Goal: Task Accomplishment & Management: Manage account settings

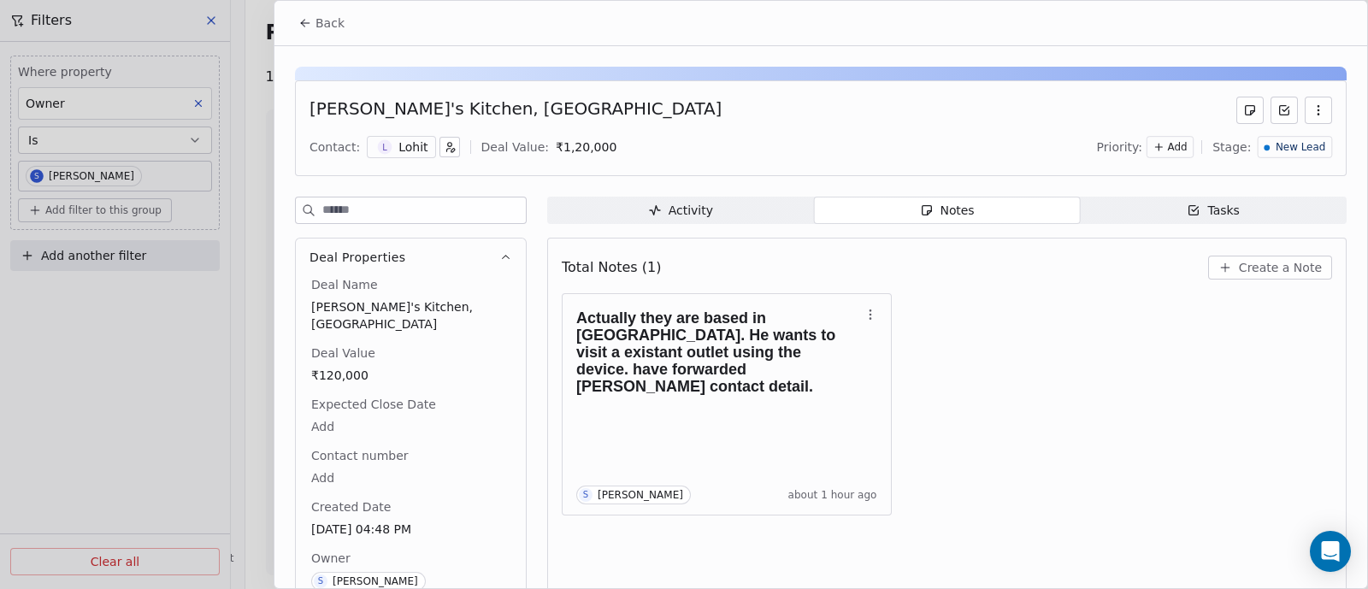
click at [329, 27] on span "Back" at bounding box center [330, 23] width 29 height 17
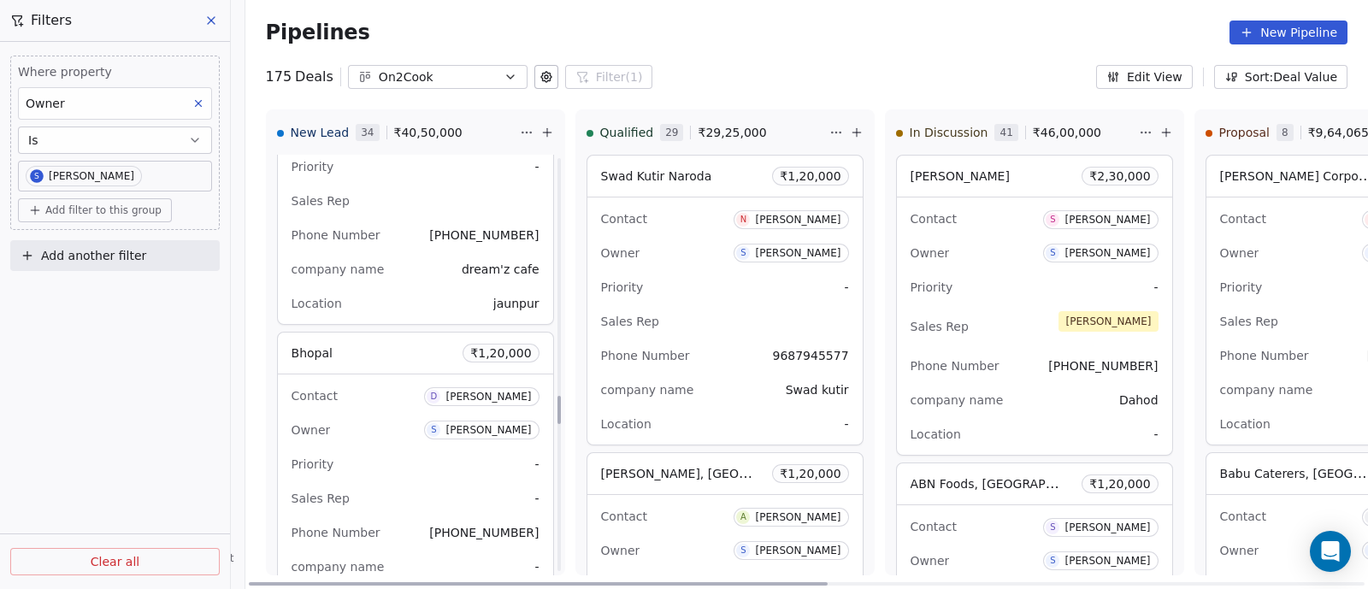
scroll to position [3528, 0]
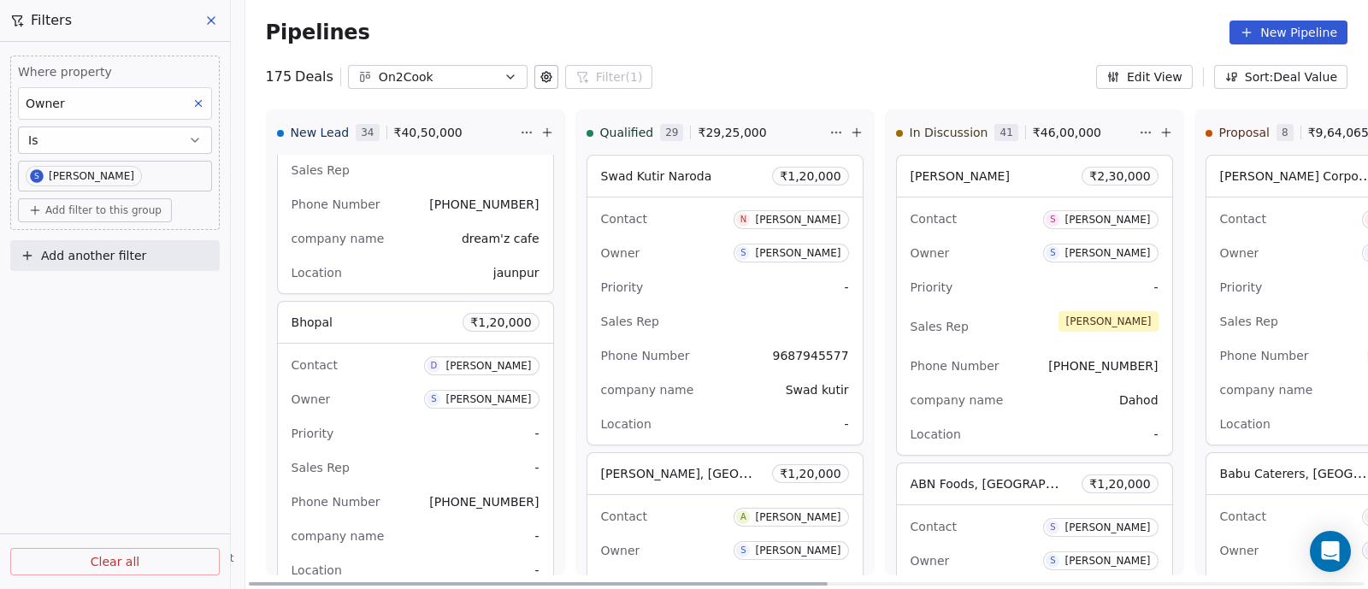
click at [443, 440] on div "Priority -" at bounding box center [416, 433] width 248 height 27
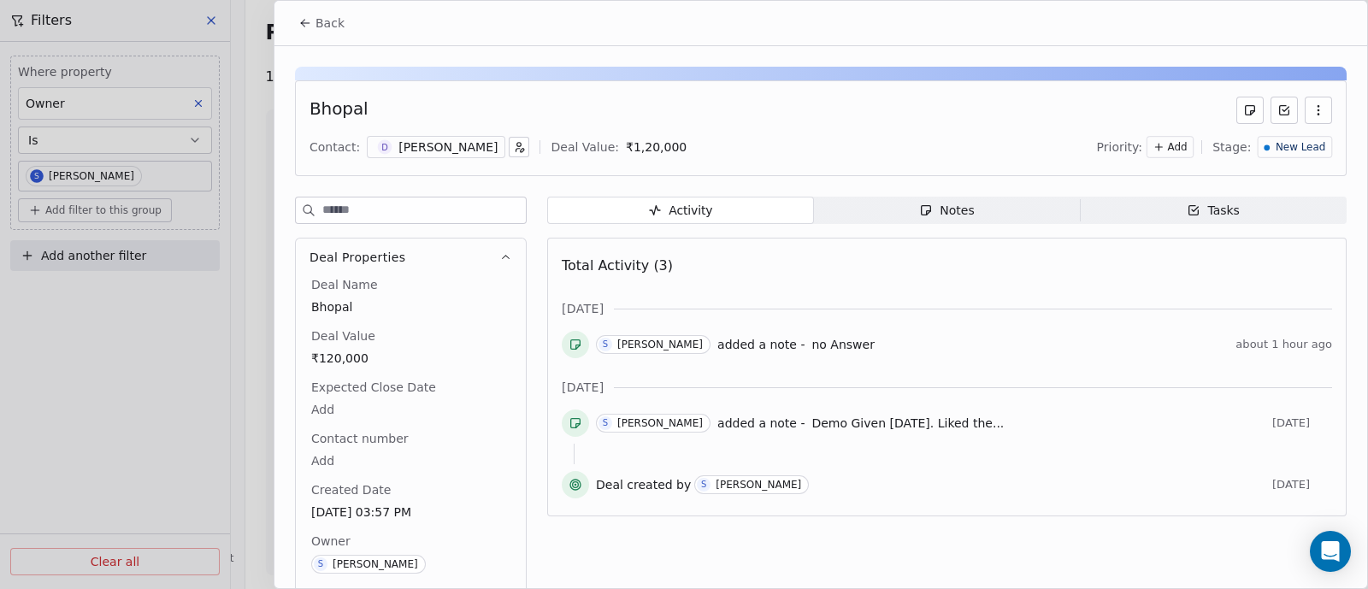
click at [956, 211] on div "Notes" at bounding box center [946, 211] width 55 height 18
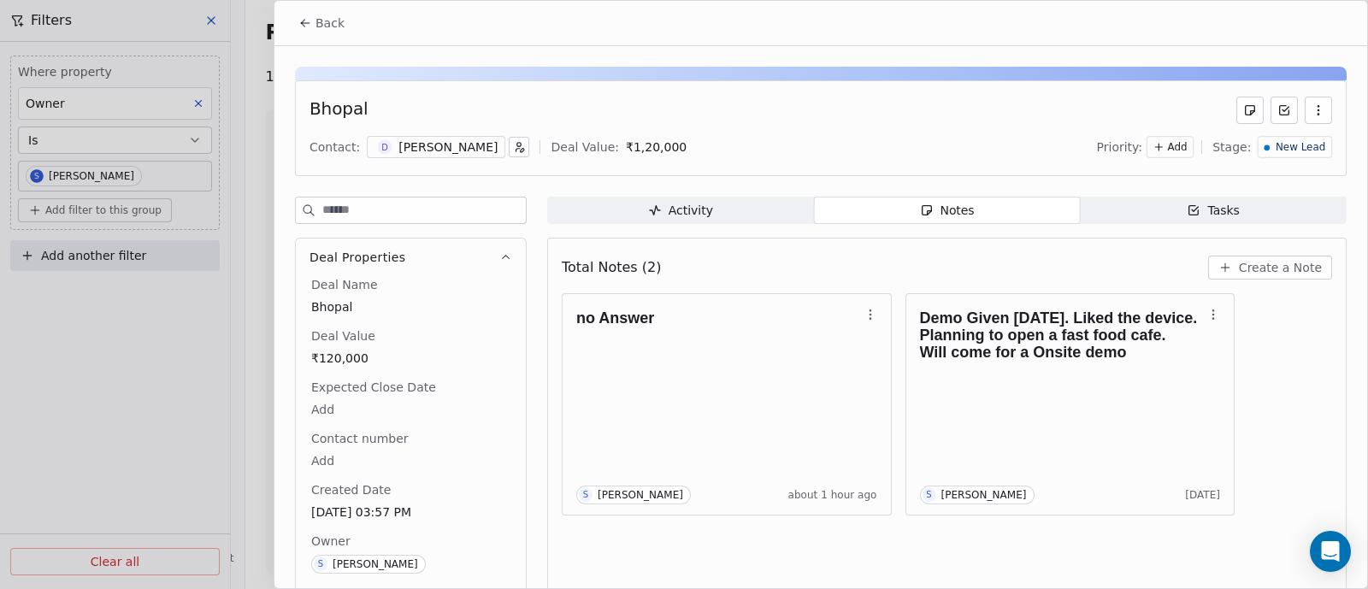
click at [1267, 267] on span "Create a Note" at bounding box center [1280, 267] width 83 height 17
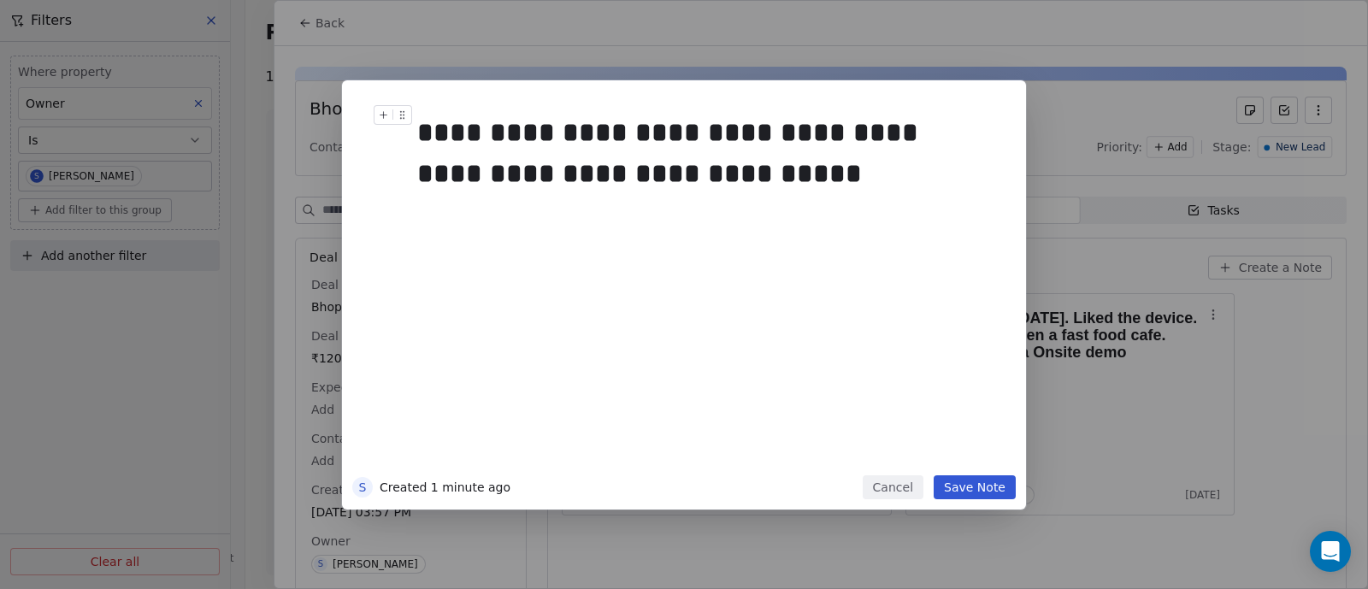
click at [510, 172] on div "**********" at bounding box center [701, 153] width 569 height 82
click at [717, 168] on div "**********" at bounding box center [701, 153] width 569 height 82
click at [983, 489] on button "Save Note" at bounding box center [975, 488] width 82 height 24
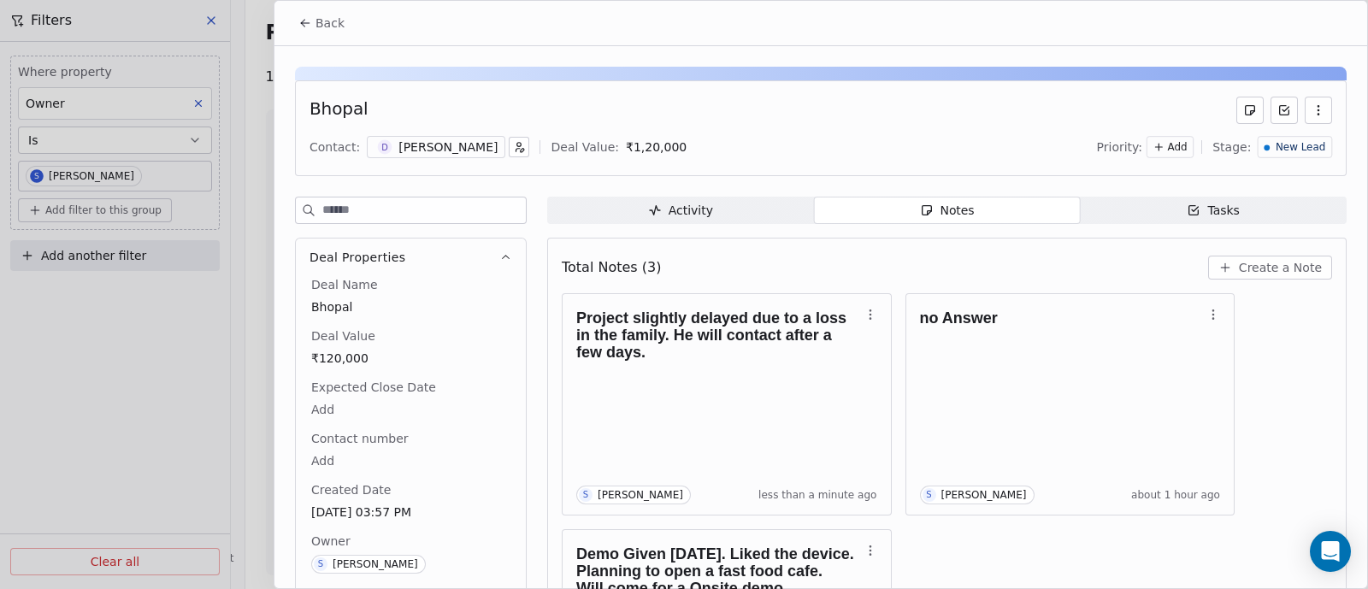
click at [323, 21] on span "Back" at bounding box center [330, 23] width 29 height 17
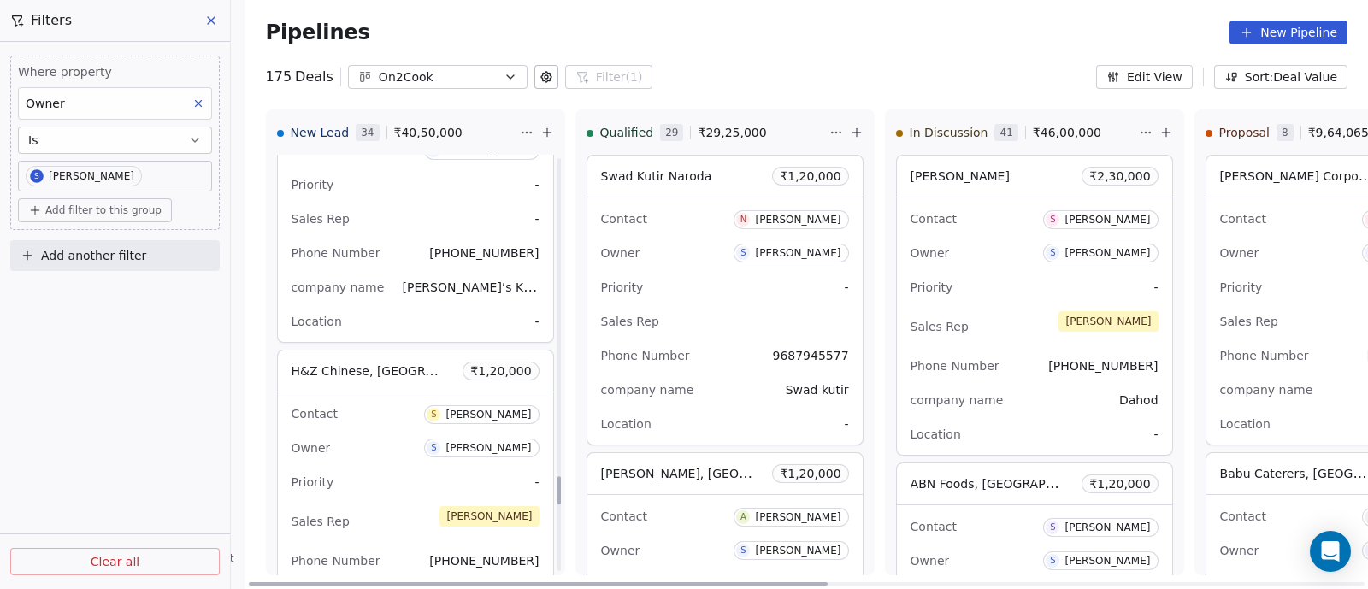
scroll to position [4704, 0]
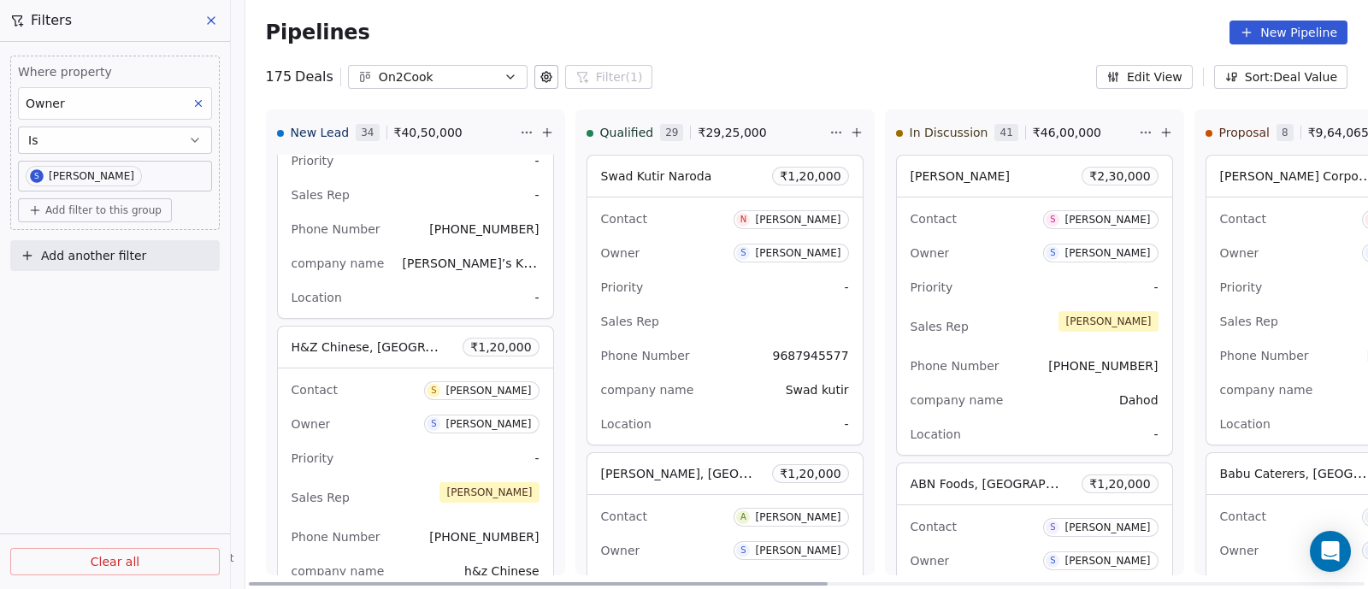
click at [439, 445] on div "Priority -" at bounding box center [416, 458] width 248 height 27
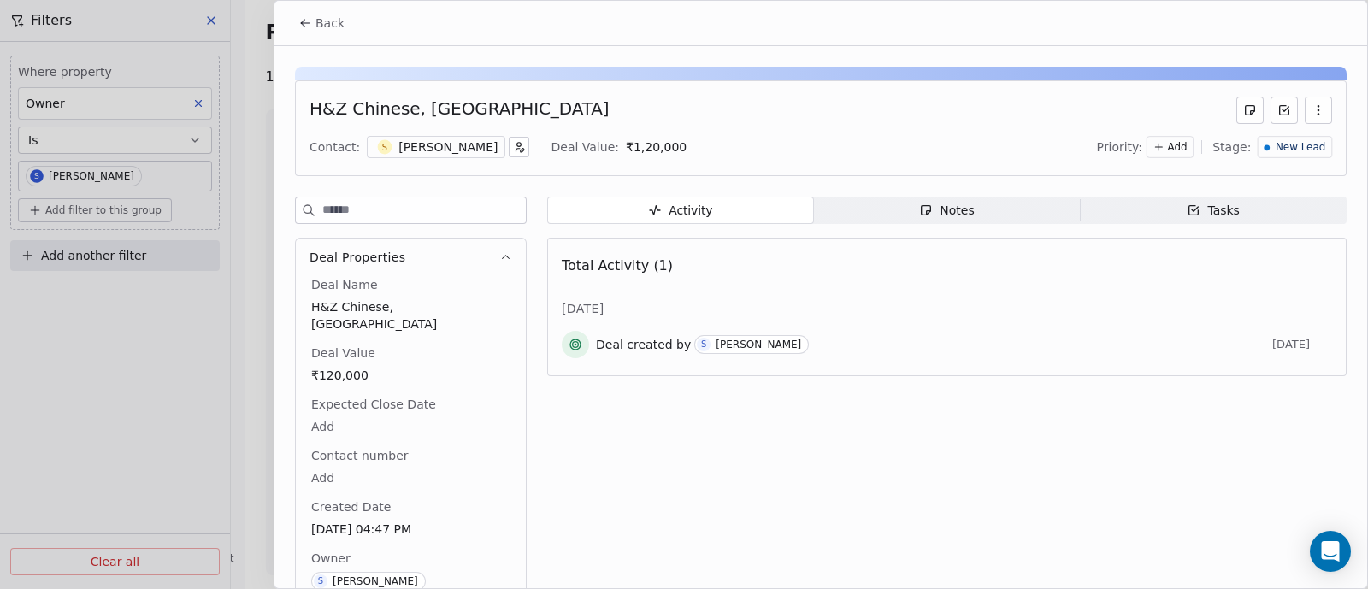
click at [946, 211] on div "Notes" at bounding box center [946, 211] width 55 height 18
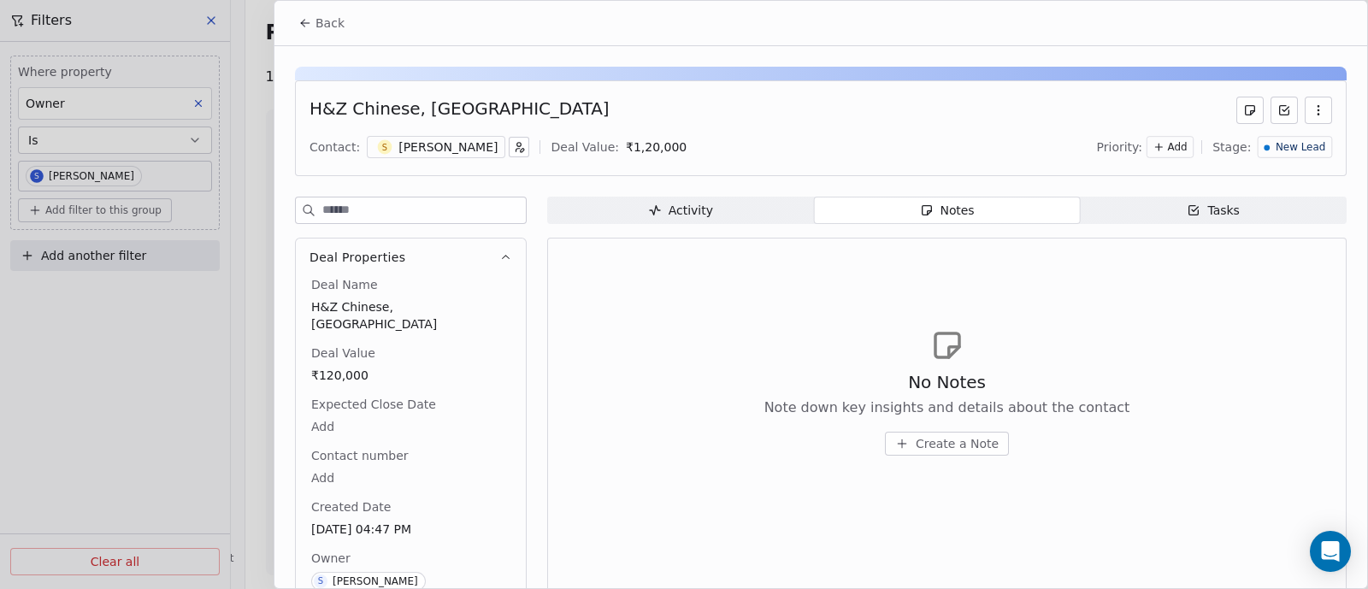
click at [951, 446] on span "Create a Note" at bounding box center [957, 443] width 83 height 17
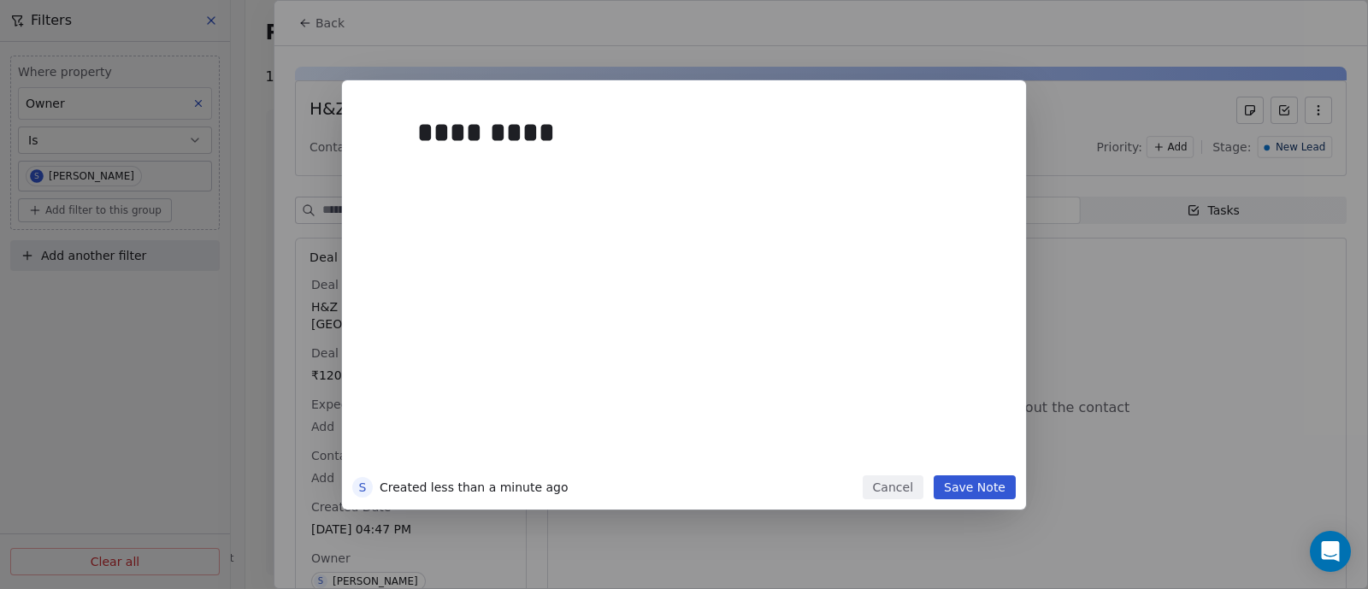
click at [983, 482] on button "Save Note" at bounding box center [975, 488] width 82 height 24
